Goal: Information Seeking & Learning: Learn about a topic

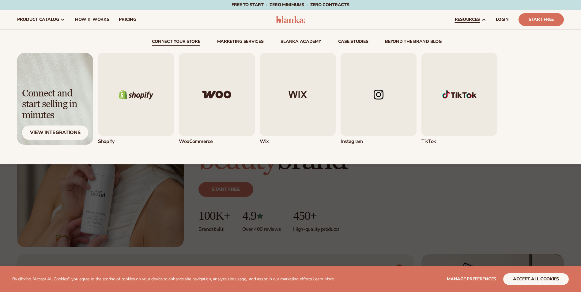
click at [476, 21] on span "resources" at bounding box center [467, 19] width 25 height 5
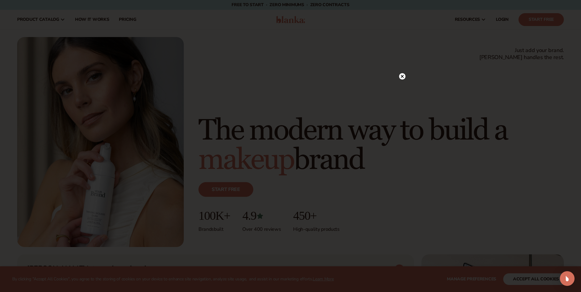
click at [403, 77] on icon at bounding box center [402, 76] width 3 height 3
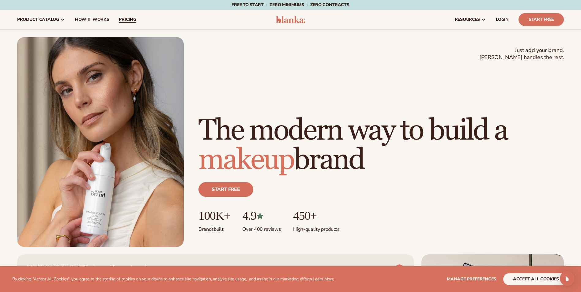
click at [126, 19] on span "pricing" at bounding box center [127, 19] width 17 height 5
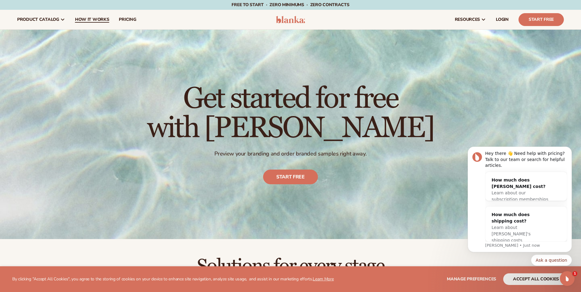
click at [99, 21] on span "How It Works" at bounding box center [92, 19] width 34 height 5
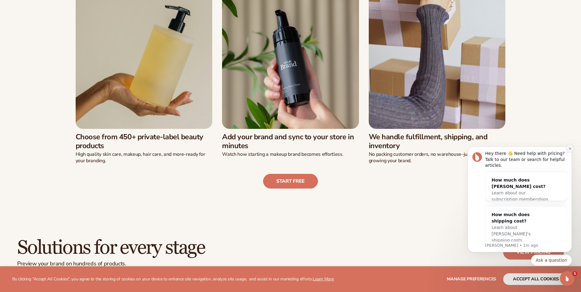
click at [572, 153] on button "Dismiss notification" at bounding box center [570, 149] width 8 height 8
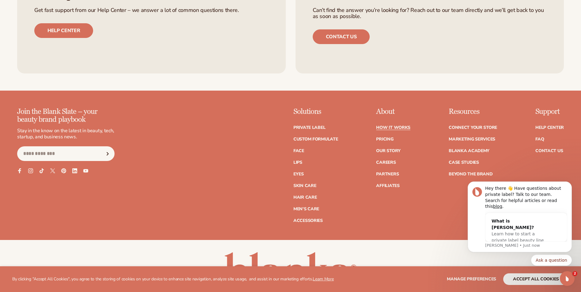
scroll to position [1562, 0]
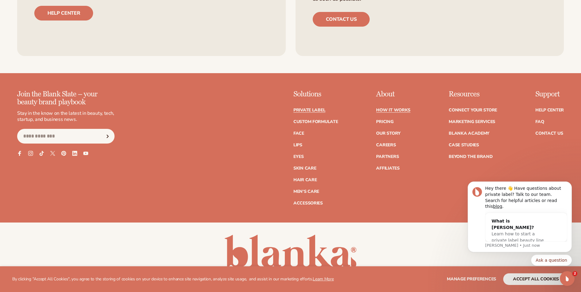
click at [308, 112] on link "Private label" at bounding box center [309, 110] width 32 height 4
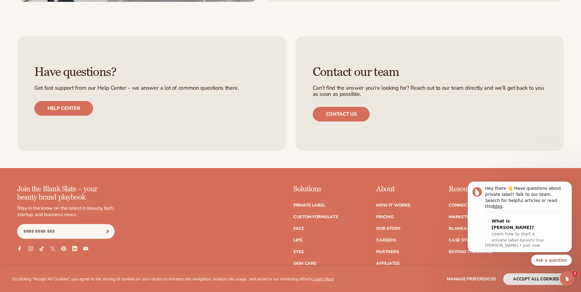
scroll to position [1072, 0]
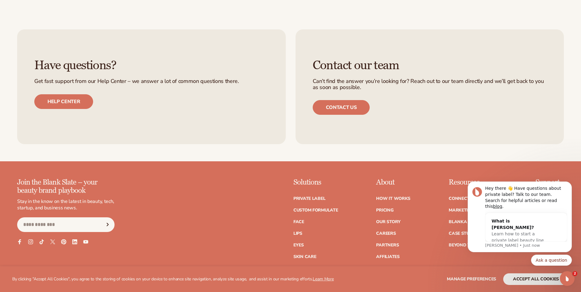
click at [65, 243] on icon at bounding box center [63, 241] width 5 height 5
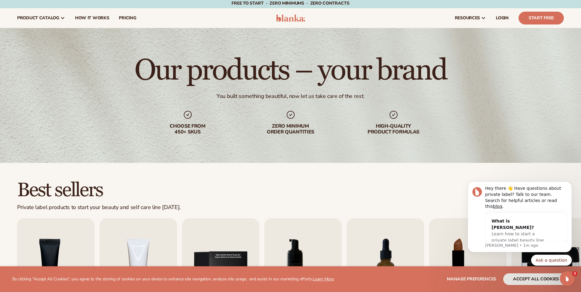
scroll to position [0, 0]
